Goal: Task Accomplishment & Management: Complete application form

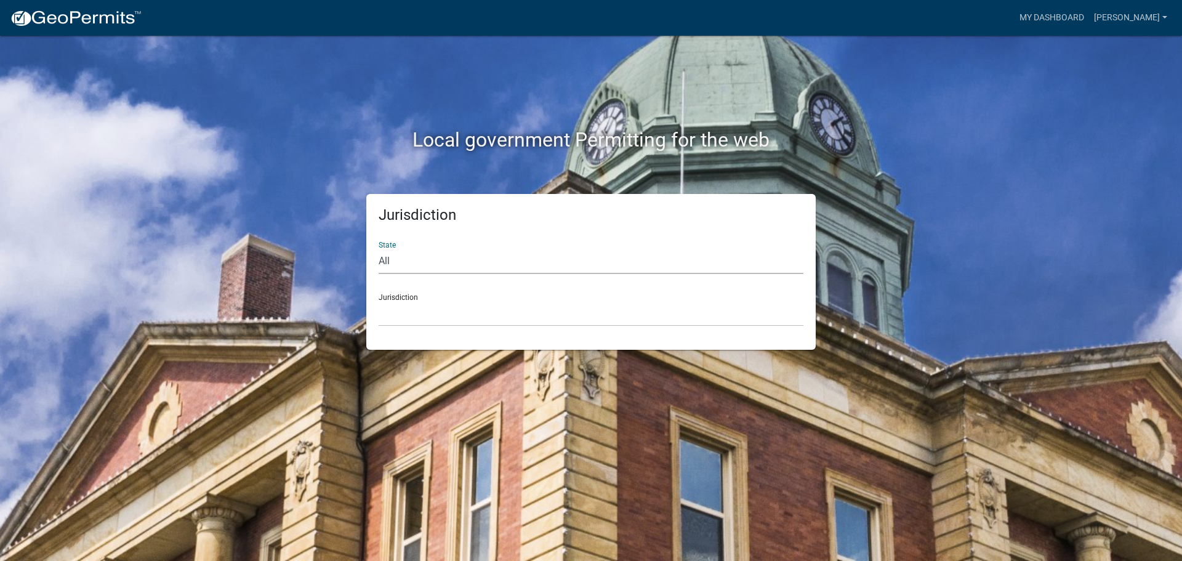
click at [424, 264] on select "All [US_STATE] [US_STATE] [US_STATE] [US_STATE] [US_STATE] [US_STATE] [US_STATE…" at bounding box center [591, 261] width 425 height 25
select select "[US_STATE]"
click at [379, 249] on select "All [US_STATE] [US_STATE] [US_STATE] [US_STATE] [US_STATE] [US_STATE] [US_STATE…" at bounding box center [591, 261] width 425 height 25
click at [416, 315] on select "City of [GEOGRAPHIC_DATA], [US_STATE] City of [GEOGRAPHIC_DATA], [US_STATE] Cit…" at bounding box center [591, 313] width 425 height 25
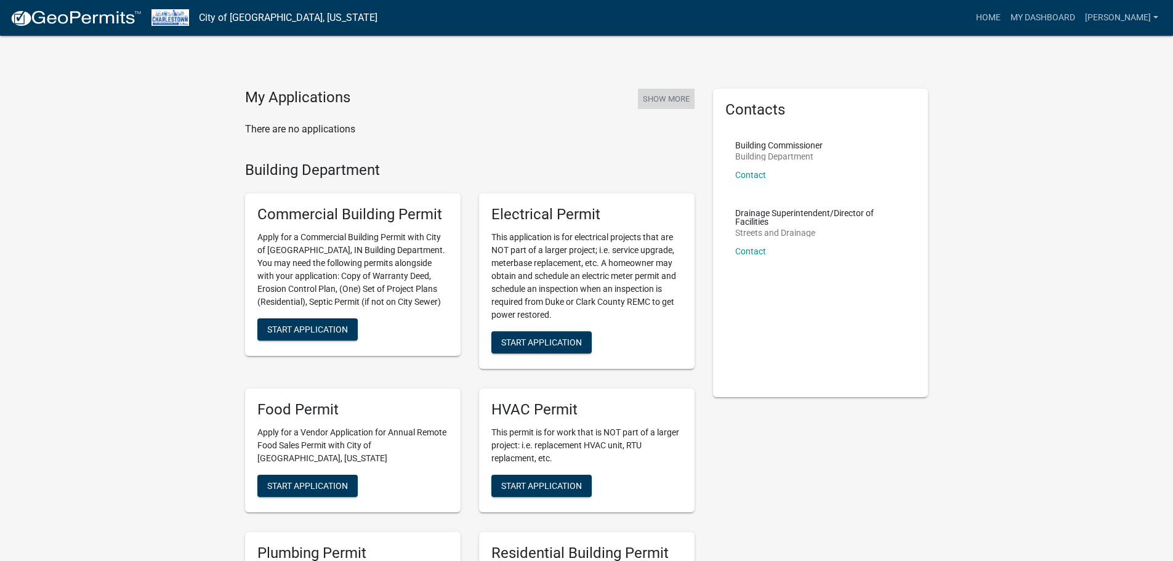
click at [664, 97] on button "Show More" at bounding box center [666, 99] width 57 height 20
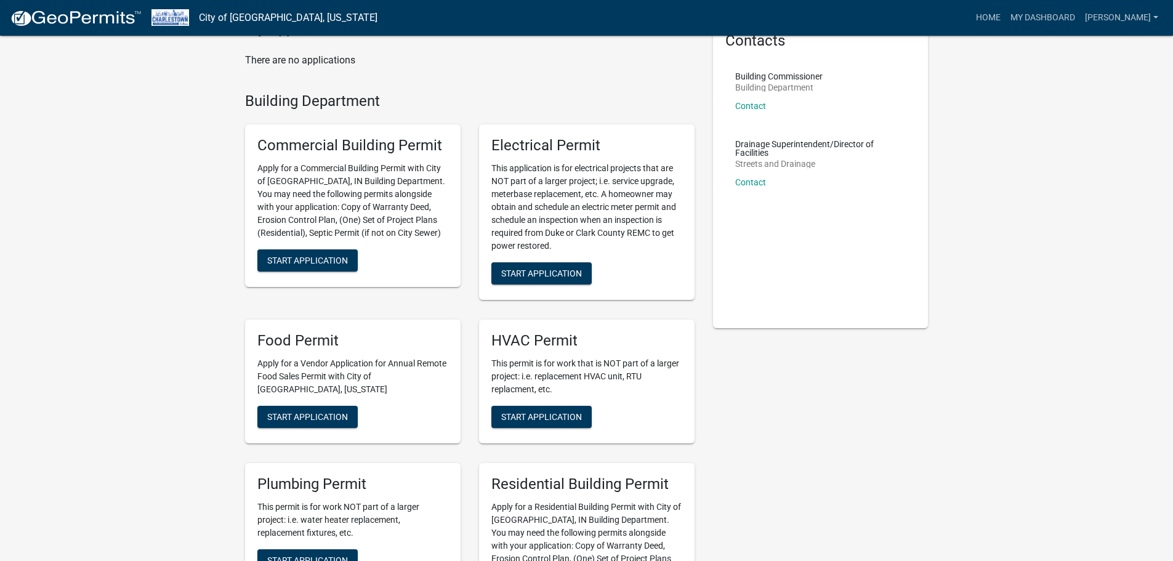
scroll to position [62, 0]
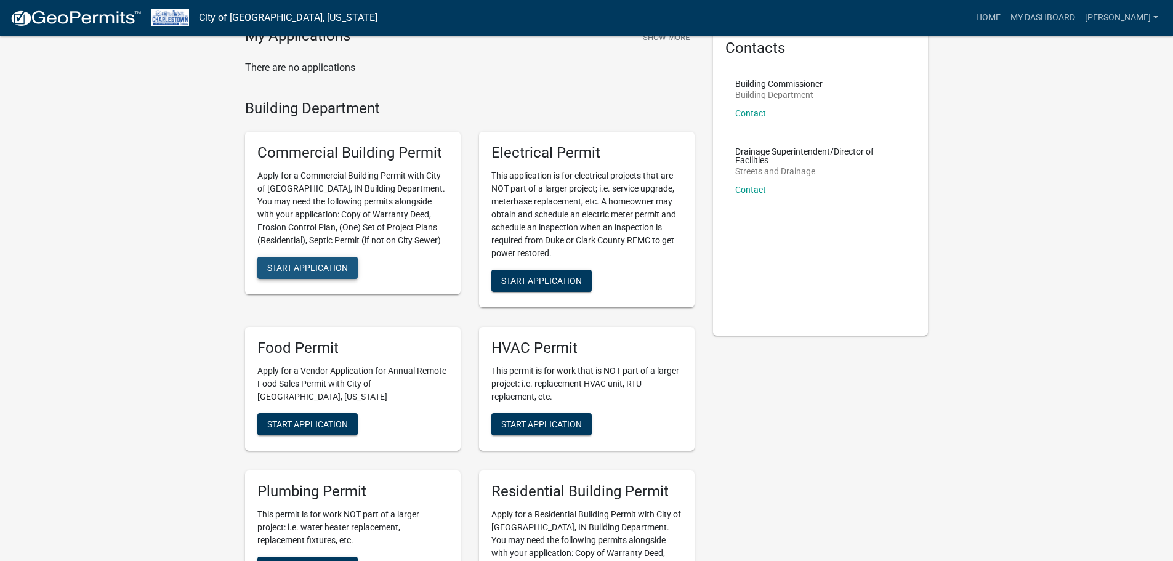
click at [326, 268] on span "Start Application" at bounding box center [307, 268] width 81 height 10
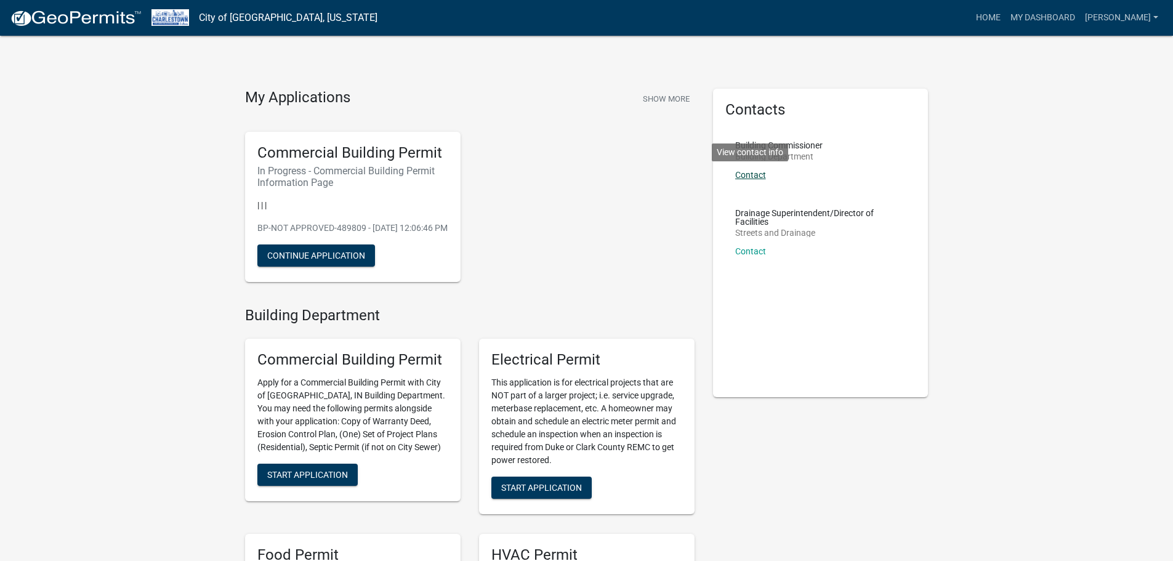
click at [746, 173] on link "Contact" at bounding box center [750, 175] width 31 height 10
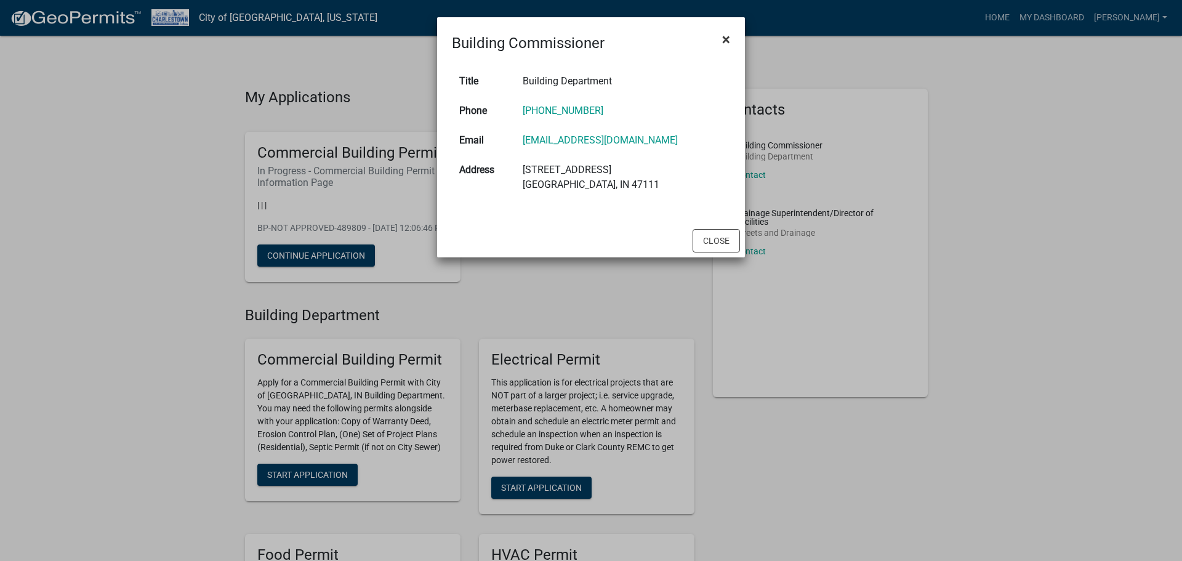
click at [724, 38] on span "×" at bounding box center [726, 39] width 8 height 17
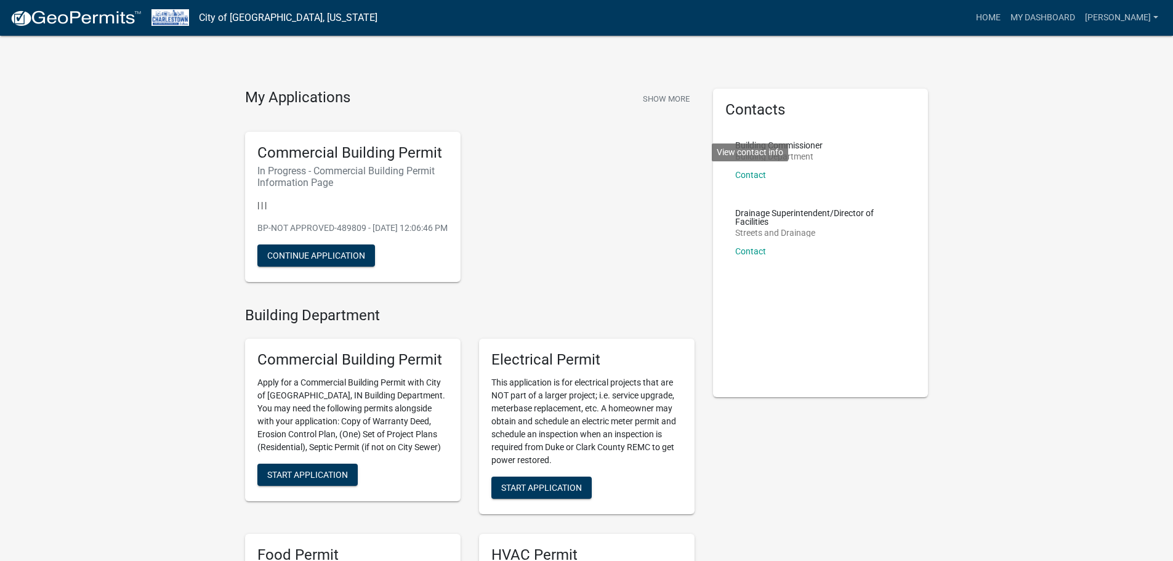
click at [669, 203] on div "Commercial Building Permit In Progress - Commercial Building Permit Information…" at bounding box center [470, 207] width 468 height 170
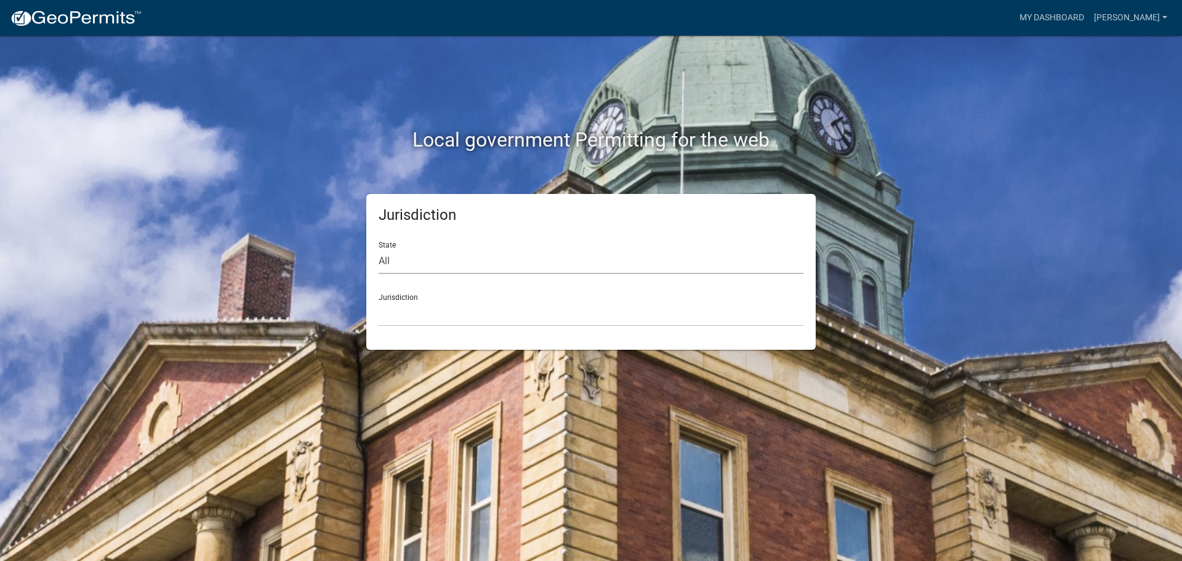
click at [387, 260] on select "All [US_STATE] [US_STATE] [US_STATE] [US_STATE] [US_STATE] [US_STATE] [US_STATE…" at bounding box center [591, 261] width 425 height 25
